Goal: Navigation & Orientation: Go to known website

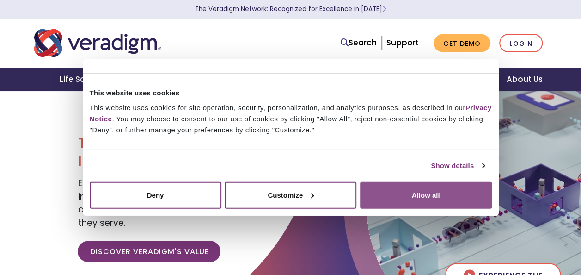
click at [390, 191] on button "Allow all" at bounding box center [426, 194] width 132 height 27
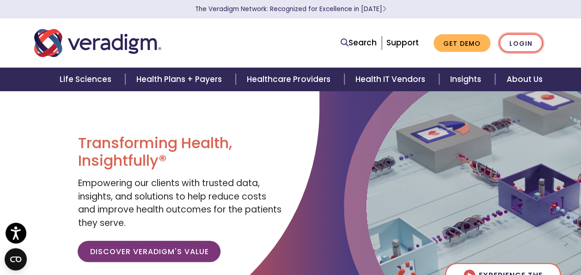
click at [522, 44] on link "Login" at bounding box center [521, 43] width 43 height 19
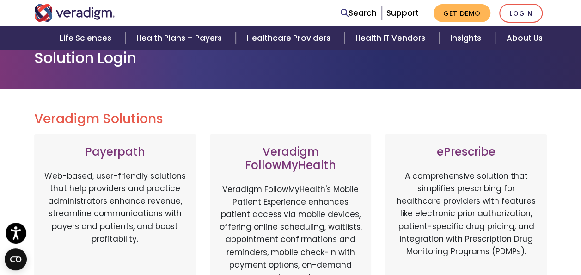
scroll to position [58, 0]
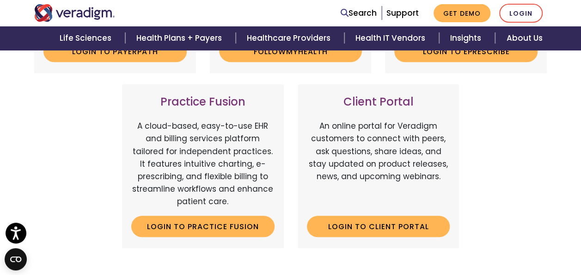
scroll to position [324, 0]
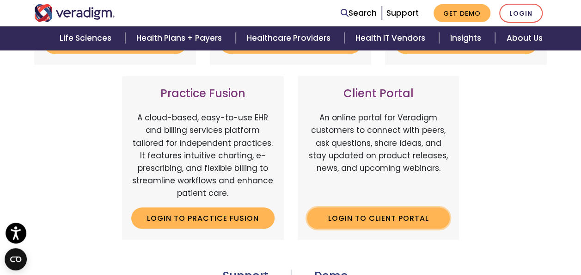
click at [342, 220] on link "Login to Client Portal" at bounding box center [378, 217] width 143 height 21
